Goal: Task Accomplishment & Management: Complete application form

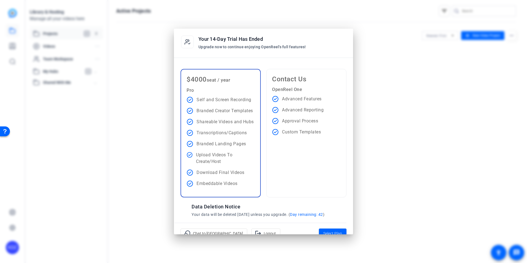
drag, startPoint x: 401, startPoint y: 147, endPoint x: 369, endPoint y: 98, distance: 58.6
click at [401, 145] on div at bounding box center [263, 131] width 527 height 263
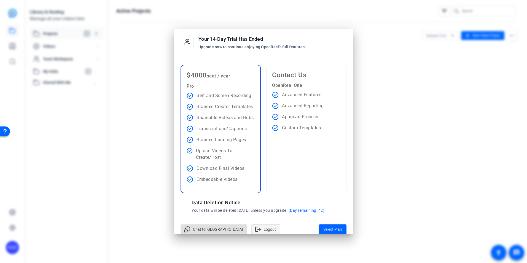
drag, startPoint x: 103, startPoint y: 0, endPoint x: 231, endPoint y: 231, distance: 263.6
click at [252, 231] on span at bounding box center [266, 229] width 28 height 13
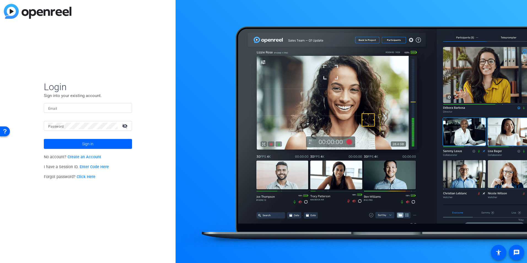
type input "[EMAIL_ADDRESS][DOMAIN_NAME]"
click at [127, 123] on mat-icon "visibility_off" at bounding box center [125, 126] width 13 height 8
click at [119, 145] on span at bounding box center [88, 143] width 88 height 13
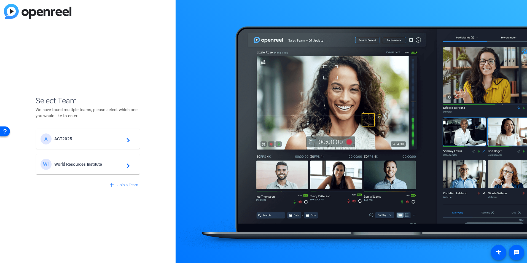
click at [110, 161] on div "WI World Resources Institute navigate_next" at bounding box center [88, 164] width 95 height 11
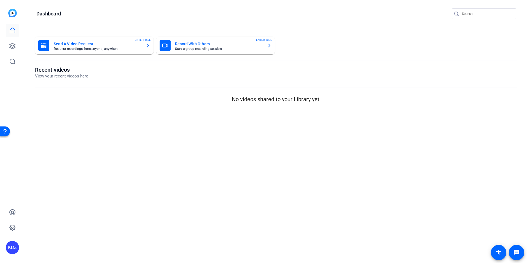
click at [88, 48] on mat-card-subtitle "Request recordings from anyone, anywhere" at bounding box center [98, 48] width 88 height 3
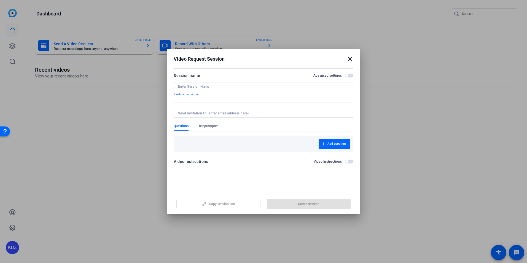
click at [353, 57] on mat-icon "close" at bounding box center [350, 59] width 7 height 7
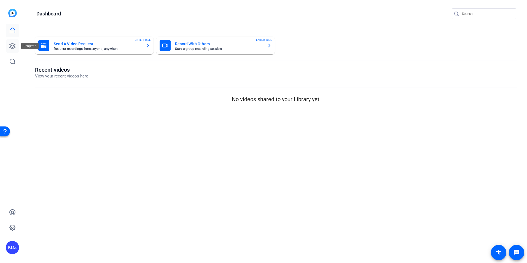
click at [15, 44] on icon at bounding box center [12, 46] width 7 height 7
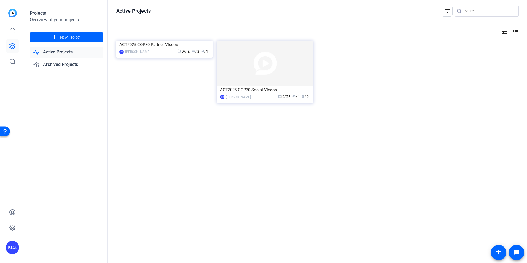
click at [61, 52] on link "Active Projects" at bounding box center [66, 52] width 73 height 11
click at [265, 93] on div "ACT2025 COP30 Social Videos" at bounding box center [265, 90] width 90 height 8
click at [254, 64] on img at bounding box center [265, 63] width 96 height 45
click at [10, 31] on icon at bounding box center [12, 30] width 5 height 5
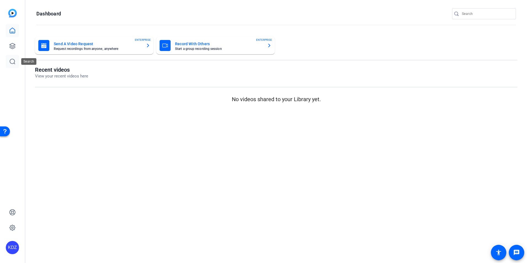
click at [12, 58] on icon at bounding box center [12, 61] width 7 height 7
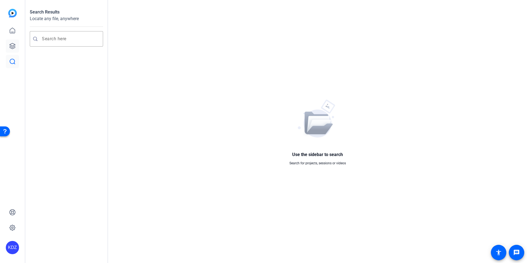
click at [12, 50] on link at bounding box center [12, 45] width 13 height 13
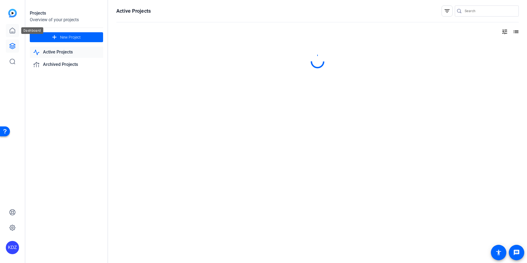
click at [11, 33] on icon at bounding box center [12, 30] width 5 height 5
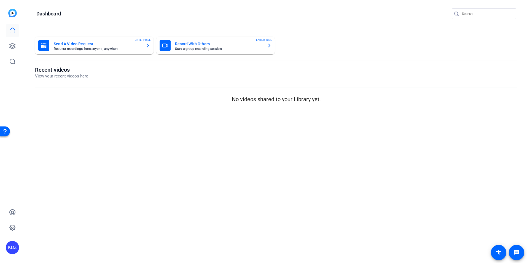
click at [15, 15] on img at bounding box center [12, 13] width 9 height 9
click at [68, 71] on h1 "Recent videos" at bounding box center [61, 69] width 53 height 7
click at [200, 44] on mat-card-title "Record With Others" at bounding box center [219, 44] width 88 height 7
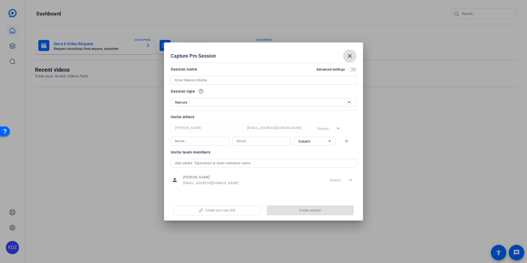
click at [98, 147] on div at bounding box center [263, 131] width 527 height 263
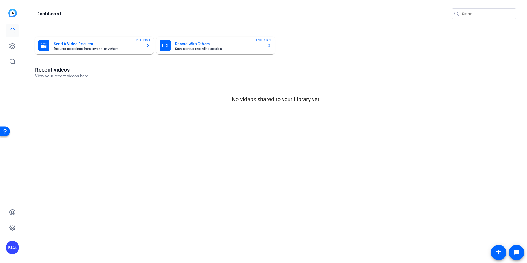
click at [114, 48] on mat-card-subtitle "Request recordings from anyone, anywhere" at bounding box center [98, 48] width 88 height 3
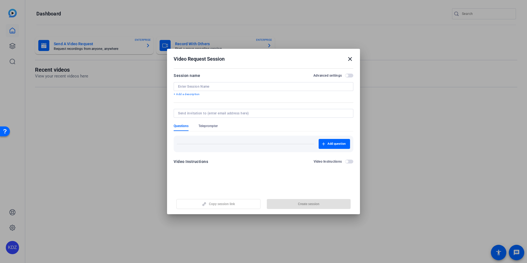
click at [350, 58] on mat-icon "close" at bounding box center [350, 59] width 7 height 7
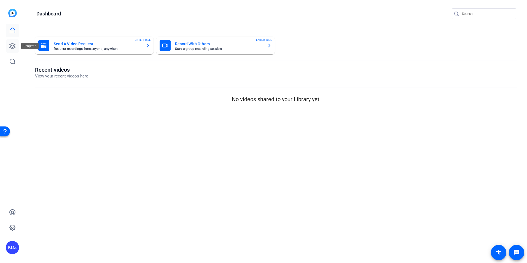
click at [12, 47] on icon at bounding box center [13, 46] width 6 height 6
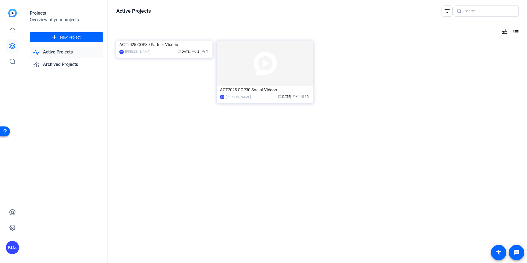
click at [66, 54] on link "Active Projects" at bounding box center [66, 52] width 73 height 11
click at [65, 67] on link "Archived Projects" at bounding box center [66, 64] width 73 height 11
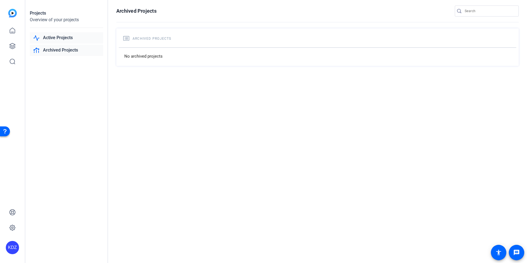
click at [66, 38] on link "Active Projects" at bounding box center [66, 37] width 73 height 11
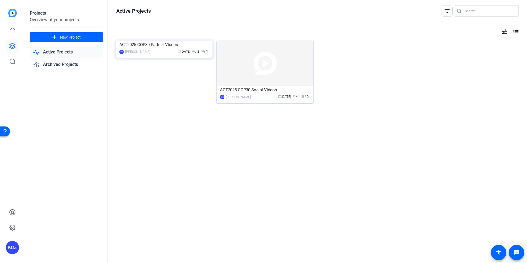
click at [267, 75] on img at bounding box center [265, 63] width 96 height 45
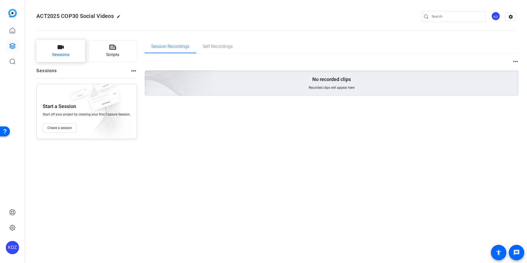
click at [60, 59] on button "Sessions" at bounding box center [60, 51] width 49 height 22
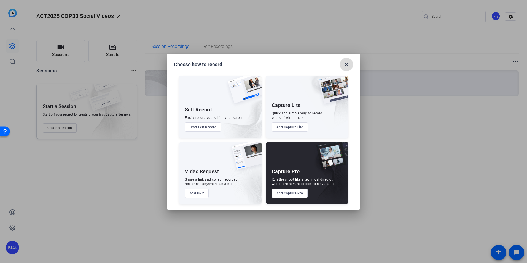
click at [350, 64] on mat-icon "close" at bounding box center [346, 64] width 7 height 7
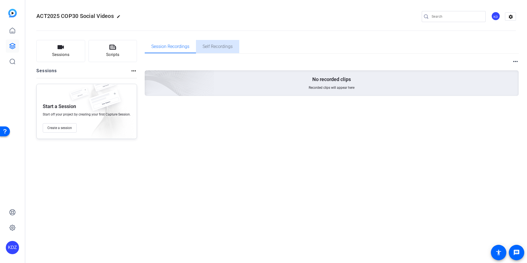
click at [209, 46] on span "Self Recordings" at bounding box center [218, 46] width 30 height 4
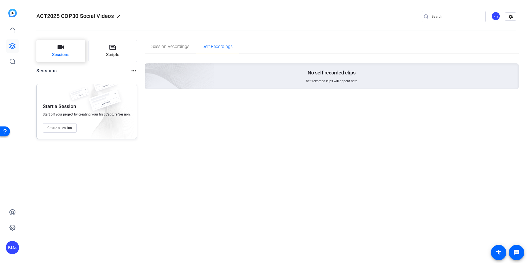
click at [61, 52] on span "Sessions" at bounding box center [60, 55] width 17 height 6
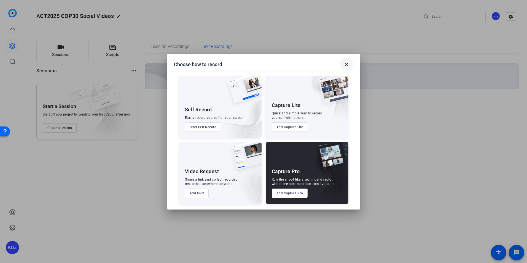
click at [347, 63] on mat-icon "close" at bounding box center [346, 64] width 7 height 7
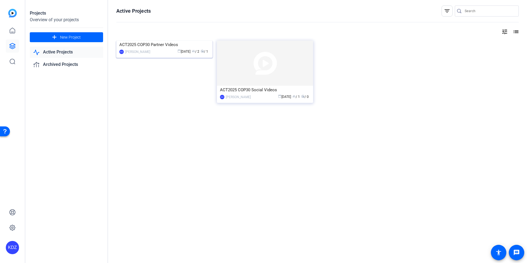
click at [174, 41] on img at bounding box center [164, 41] width 96 height 0
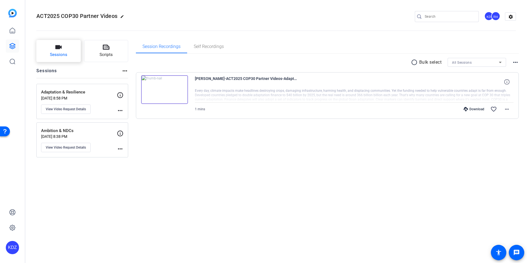
click at [59, 51] on button "Sessions" at bounding box center [58, 51] width 44 height 22
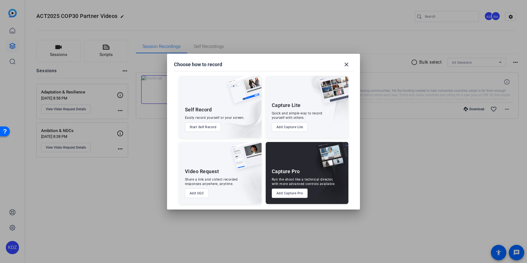
click at [196, 195] on button "Add UGC" at bounding box center [197, 193] width 24 height 9
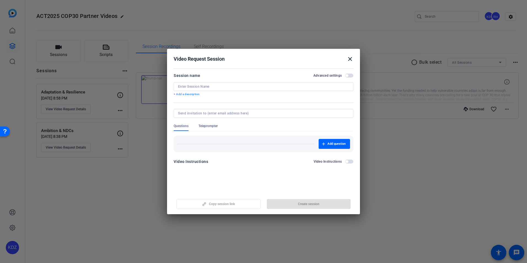
click at [263, 82] on div at bounding box center [263, 86] width 171 height 9
click at [263, 86] on input at bounding box center [263, 86] width 171 height 4
paste input "COP30 – From Commitments to Implementation"
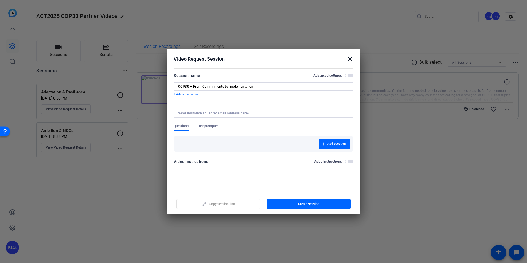
type input "COP30 – From Commitments to Implementation"
click at [244, 114] on input at bounding box center [262, 113] width 169 height 4
paste input "[EMAIL_ADDRESS][DOMAIN_NAME]"
type input "[EMAIL_ADDRESS][DOMAIN_NAME],"
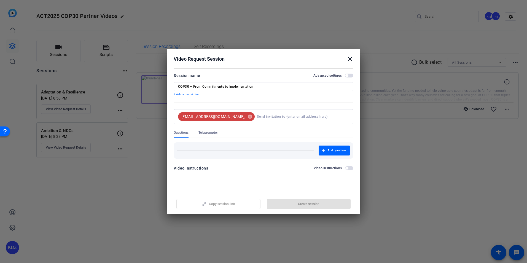
click at [262, 118] on input at bounding box center [302, 116] width 90 height 11
click at [246, 118] on mat-icon "cancel" at bounding box center [250, 116] width 9 height 5
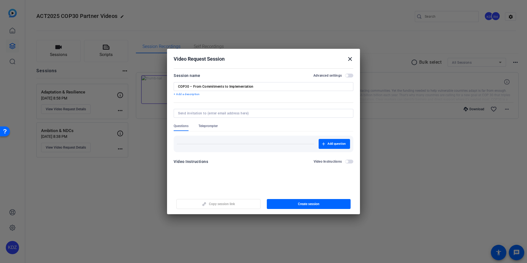
click at [251, 113] on input at bounding box center [262, 113] width 169 height 4
paste input "[EMAIL_ADDRESS][DOMAIN_NAME]"
type input "[EMAIL_ADDRESS][DOMAIN_NAME]"
click at [252, 137] on mat-tab-group "Questions Teleprompter Add question" at bounding box center [264, 138] width 180 height 28
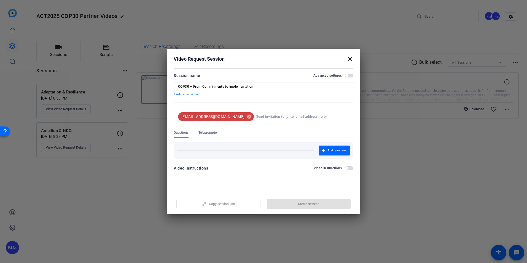
click at [256, 116] on input at bounding box center [301, 116] width 91 height 11
paste input "[EMAIL_ADDRESS][DOMAIN_NAME]"
type input "[EMAIL_ADDRESS][DOMAIN_NAME]"
click at [254, 141] on mat-tab-group "Questions Teleprompter Add question" at bounding box center [264, 144] width 180 height 28
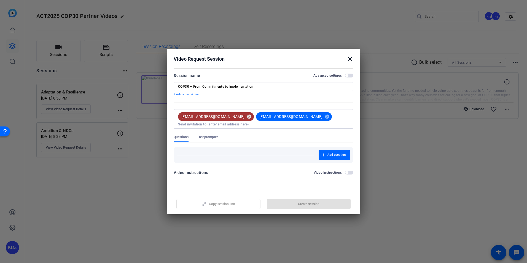
click at [245, 115] on mat-icon "cancel" at bounding box center [249, 116] width 9 height 5
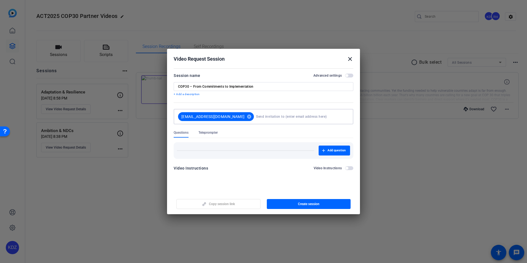
click at [278, 120] on input at bounding box center [301, 116] width 91 height 11
paste input "[EMAIL_ADDRESS][DOMAIN_NAME]"
type input "[EMAIL_ADDRESS][DOMAIN_NAME]"
click at [269, 131] on form "Session name Advanced settings COP30 – From Commitments to Implementation + Add…" at bounding box center [264, 123] width 180 height 103
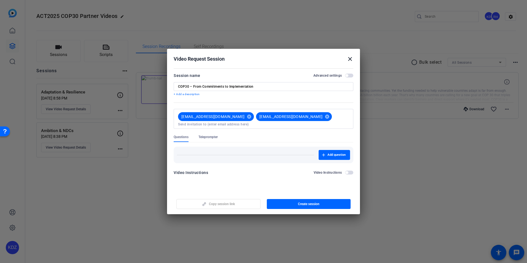
click at [318, 119] on div "[EMAIL_ADDRESS][DOMAIN_NAME] cancel [EMAIL_ADDRESS][DOMAIN_NAME] cancel" at bounding box center [262, 118] width 173 height 15
click at [295, 127] on div "[EMAIL_ADDRESS][DOMAIN_NAME] cancel [EMAIL_ADDRESS][DOMAIN_NAME] cancel" at bounding box center [263, 119] width 171 height 20
click at [279, 124] on input at bounding box center [263, 124] width 171 height 4
type input "[EMAIL_ADDRESS][DOMAIN_NAME]"
click at [252, 149] on mat-tab-group "Questions Teleprompter Add question" at bounding box center [264, 149] width 180 height 28
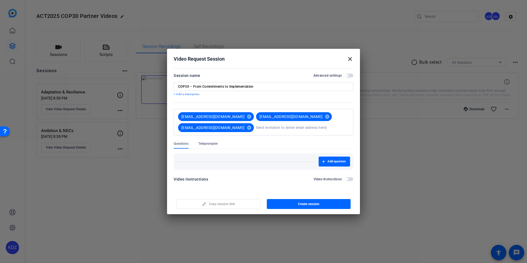
click at [212, 143] on span "Teleprompter" at bounding box center [208, 144] width 19 height 4
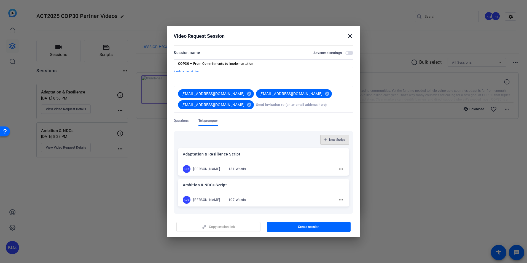
drag, startPoint x: 335, startPoint y: 135, endPoint x: 332, endPoint y: 139, distance: 4.6
click at [335, 137] on span "button" at bounding box center [335, 139] width 28 height 13
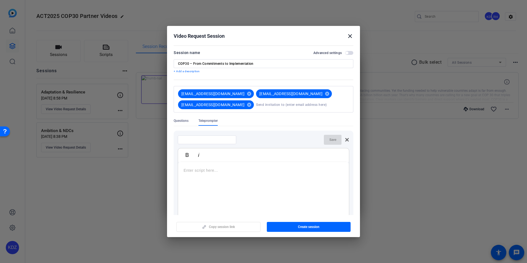
click at [206, 137] on div at bounding box center [207, 139] width 50 height 9
paste input "COP30 – From Commitments to Implementation"
type input "COP30 – From Commitments to Implementation Script"
click at [246, 167] on div at bounding box center [263, 196] width 171 height 69
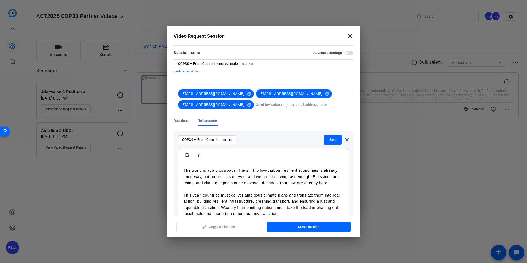
scroll to position [11, 0]
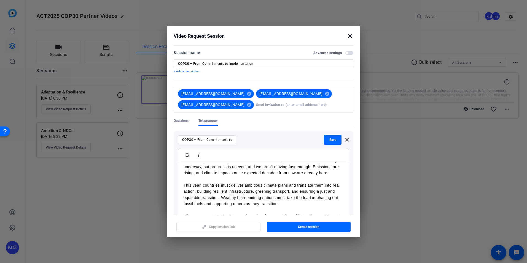
click at [222, 182] on p at bounding box center [264, 179] width 160 height 6
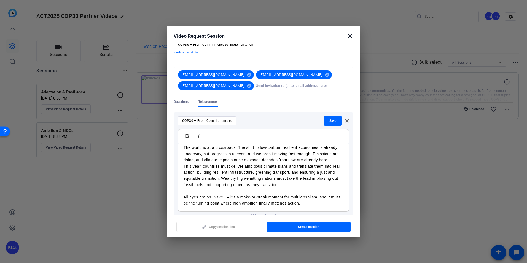
scroll to position [28, 0]
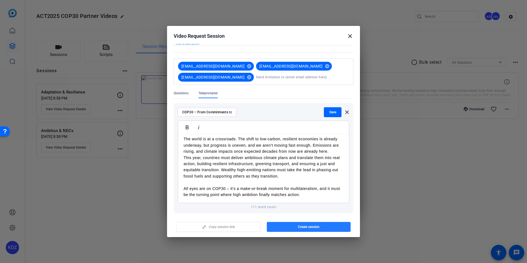
click at [313, 230] on span "button" at bounding box center [309, 226] width 84 height 13
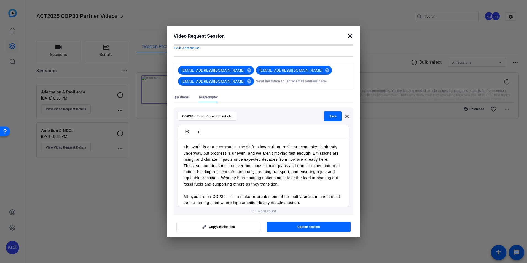
scroll to position [0, 0]
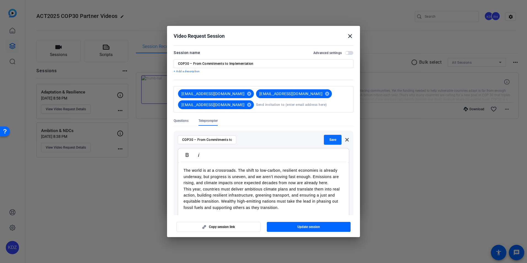
click at [332, 140] on span "Save" at bounding box center [333, 140] width 7 height 4
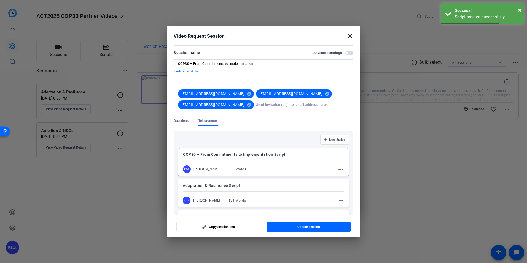
scroll to position [28, 0]
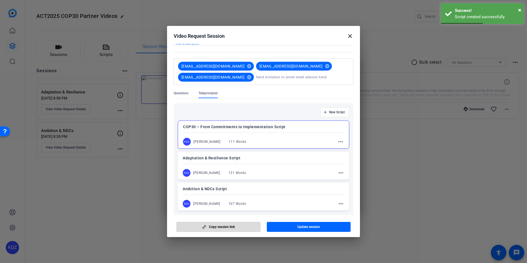
click at [230, 231] on span "button" at bounding box center [219, 226] width 84 height 13
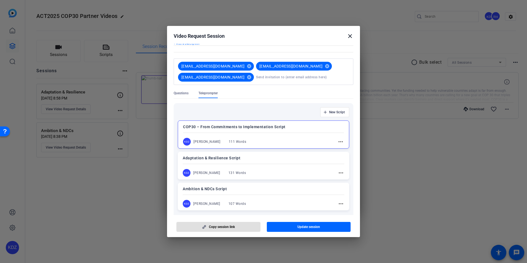
click at [322, 224] on span "button" at bounding box center [309, 226] width 84 height 13
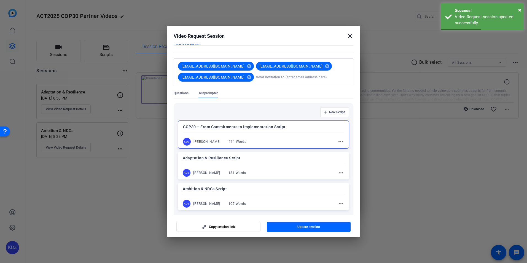
click at [350, 36] on mat-icon "close" at bounding box center [350, 36] width 7 height 7
